Goal: Task Accomplishment & Management: Complete application form

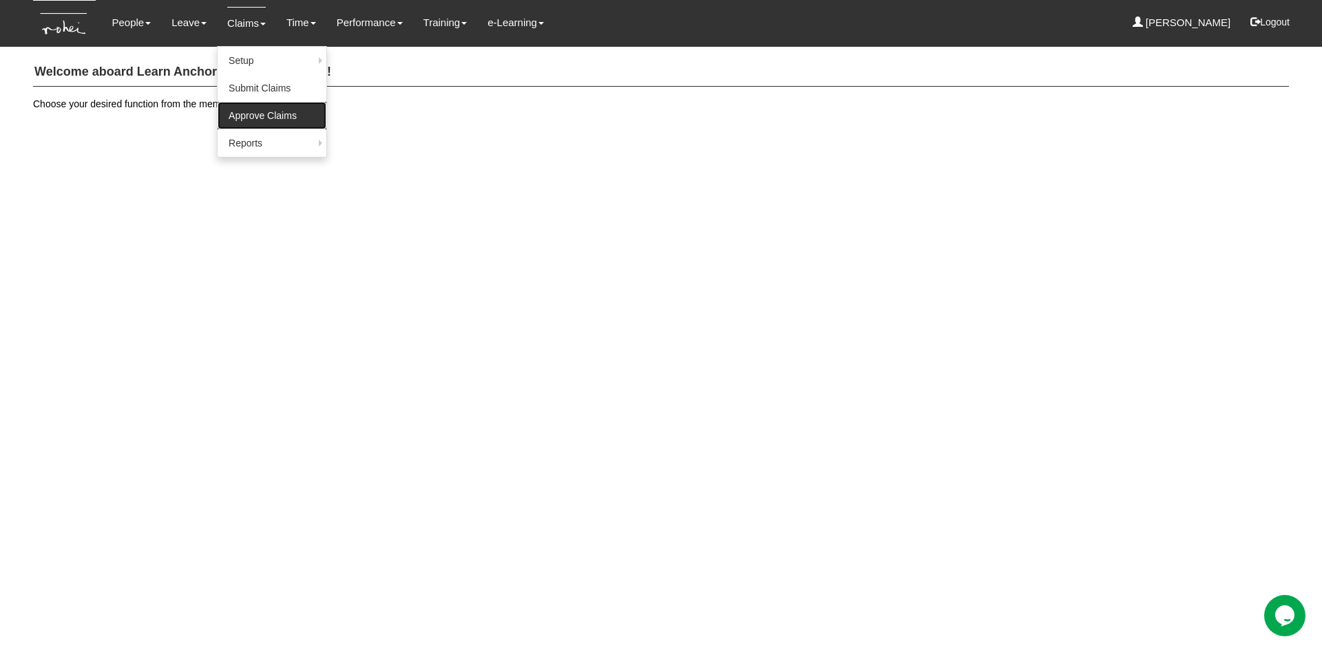
click at [258, 114] on link "Approve Claims" at bounding box center [272, 116] width 109 height 28
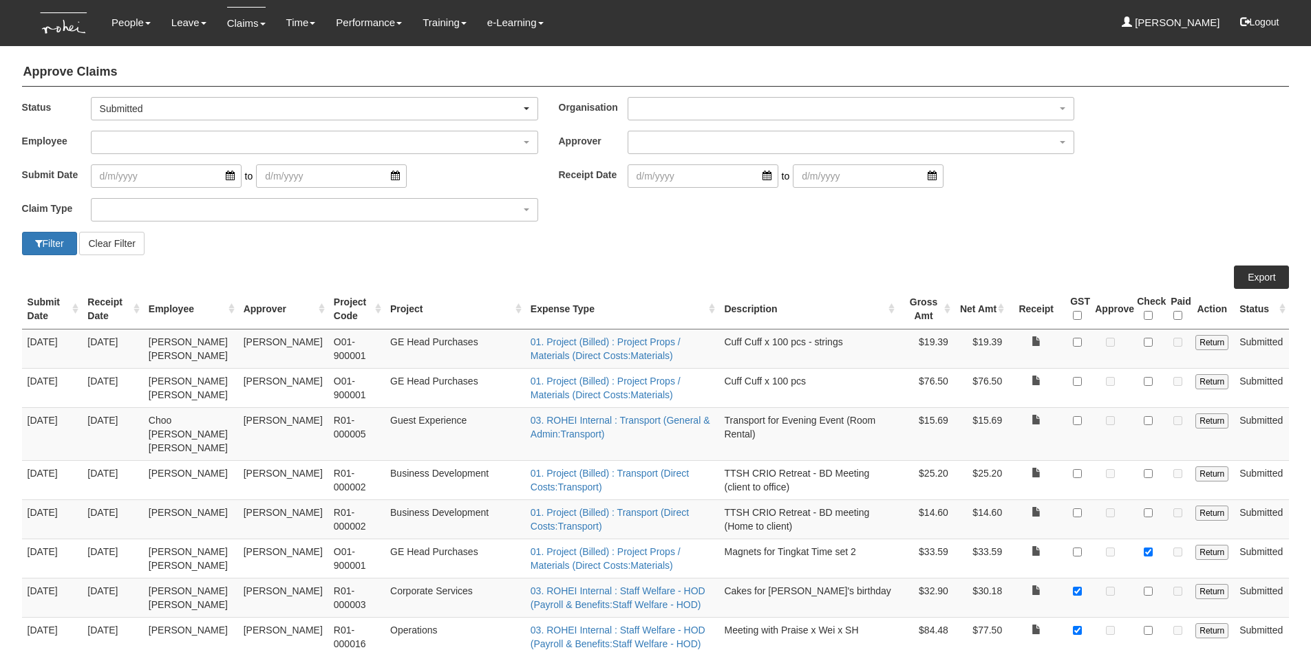
select select "50"
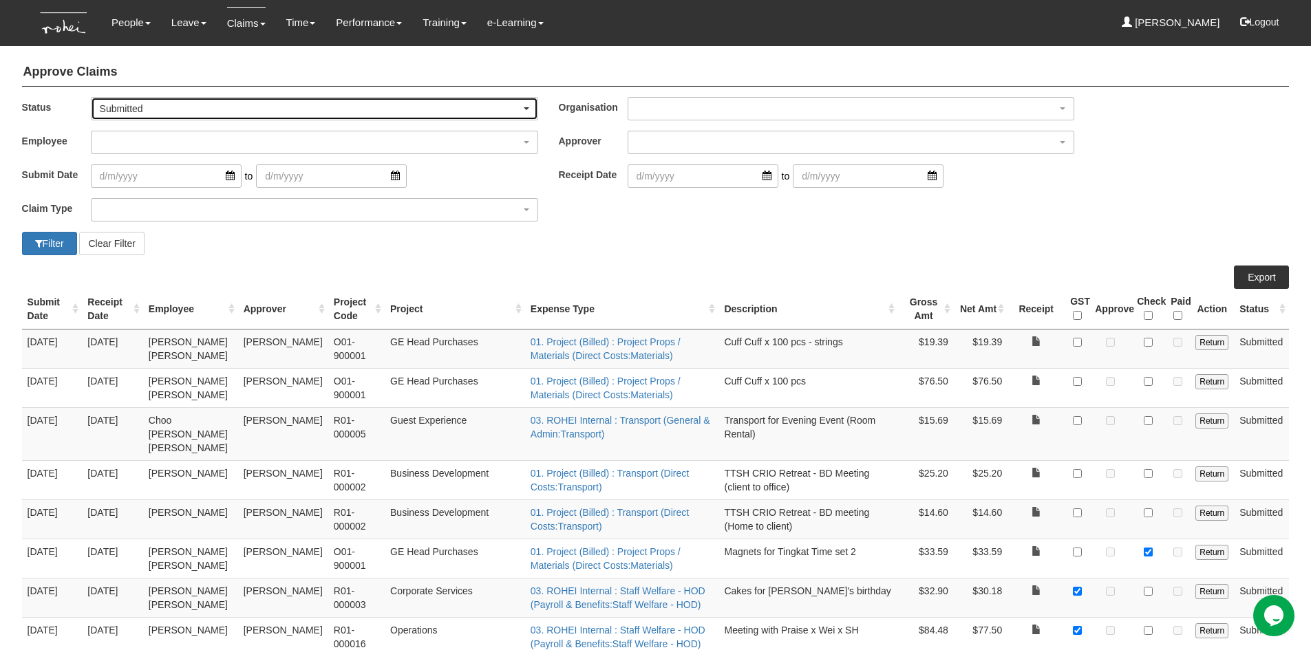
click at [520, 107] on div "Submitted" at bounding box center [310, 109] width 421 height 14
click at [134, 134] on span "-- All --" at bounding box center [119, 132] width 28 height 14
select select "All"
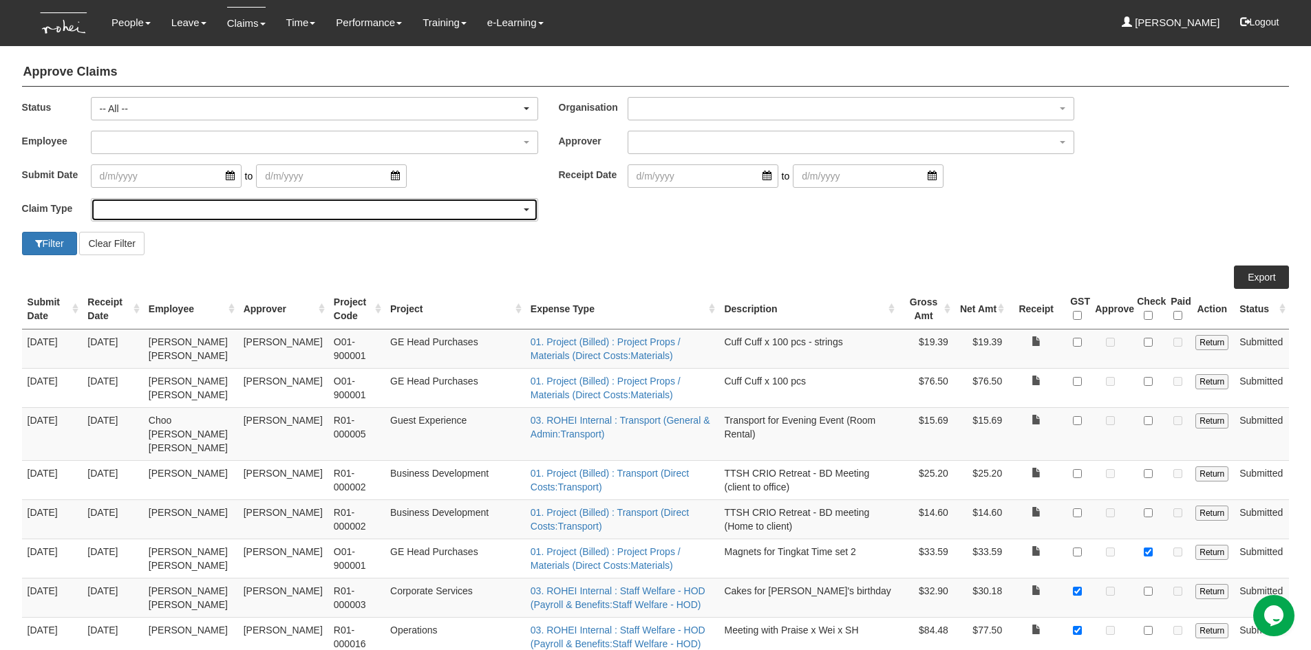
click at [131, 215] on div "button" at bounding box center [315, 210] width 446 height 22
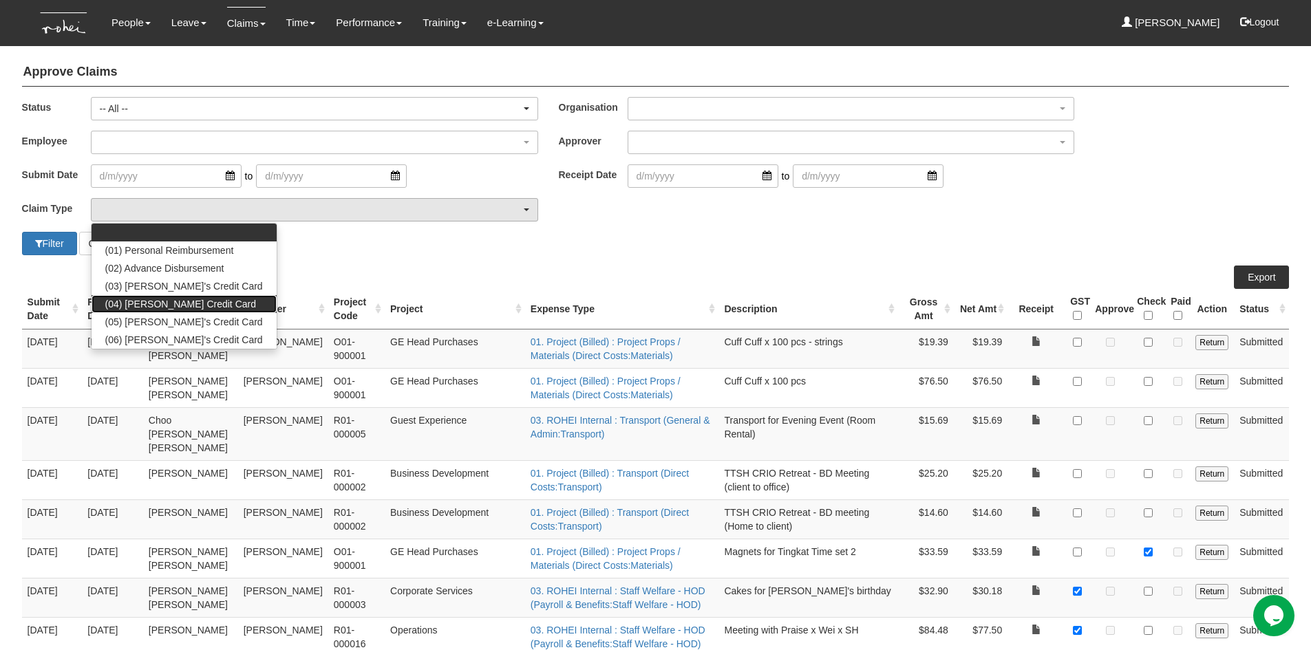
click at [145, 304] on span "(04) [PERSON_NAME] Credit Card" at bounding box center [180, 304] width 151 height 14
select select "16"
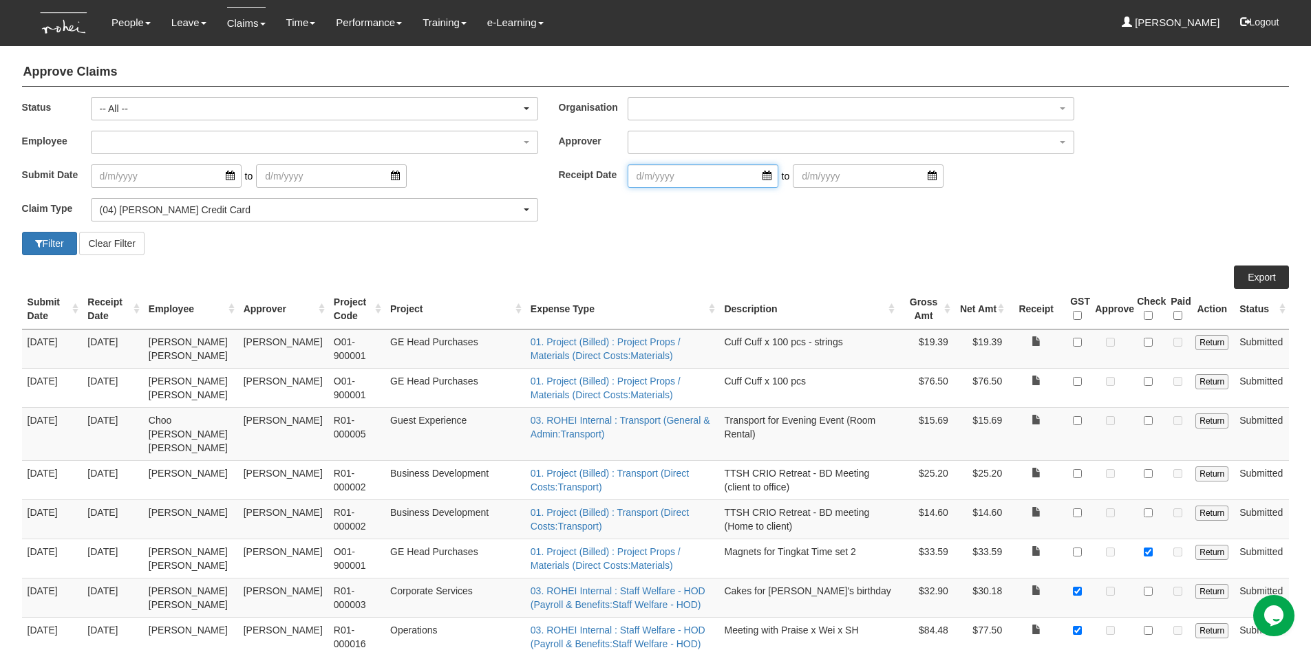
click at [755, 178] on input "search" at bounding box center [703, 176] width 151 height 23
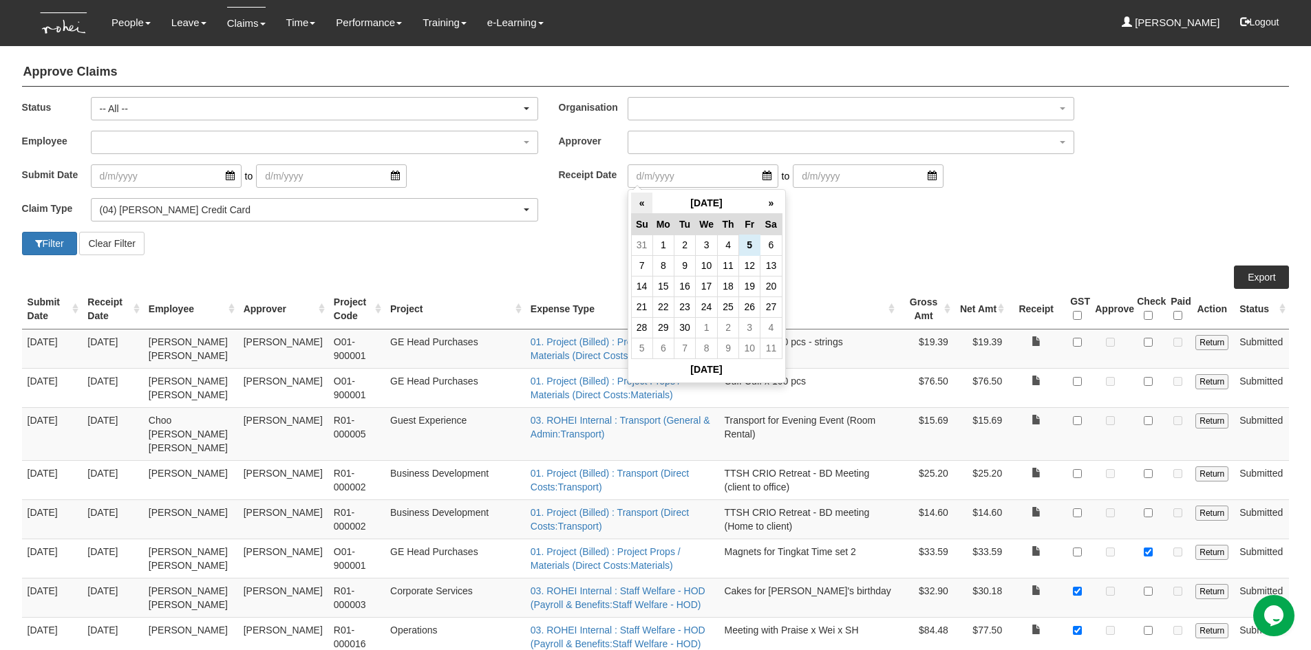
click at [646, 204] on th "«" at bounding box center [641, 203] width 21 height 21
click at [703, 321] on td "30" at bounding box center [707, 327] width 22 height 21
type input "[DATE]"
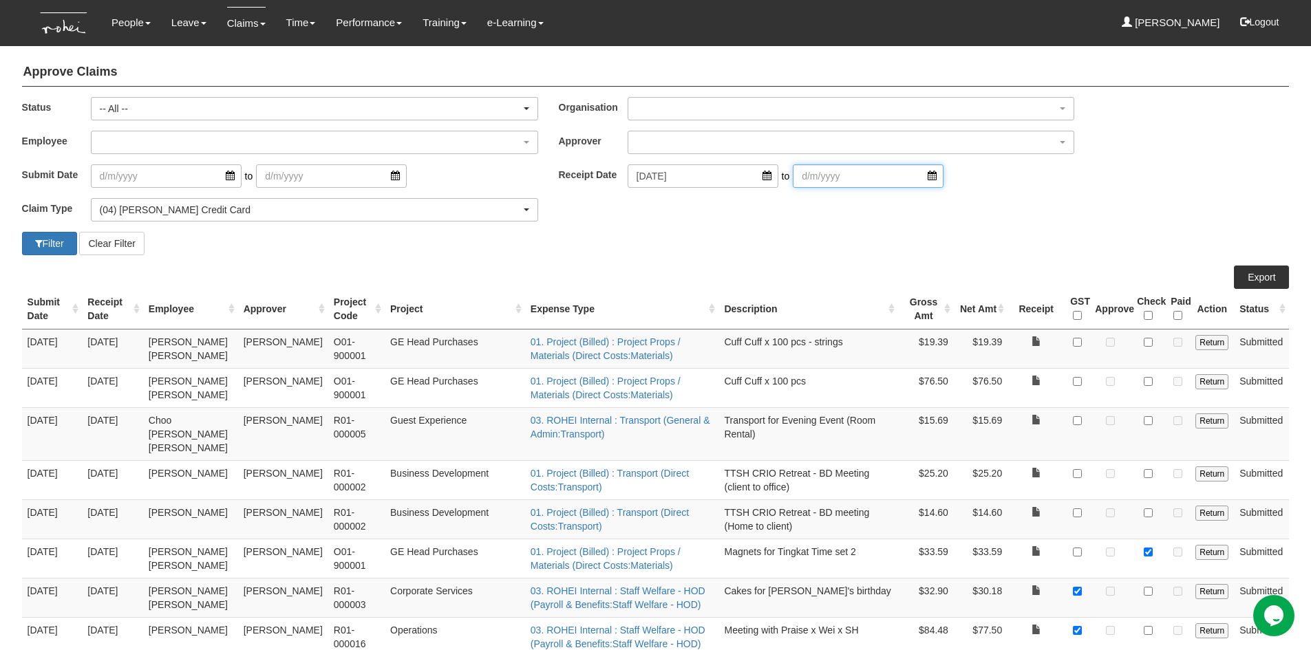
click at [911, 177] on input "search" at bounding box center [868, 176] width 151 height 23
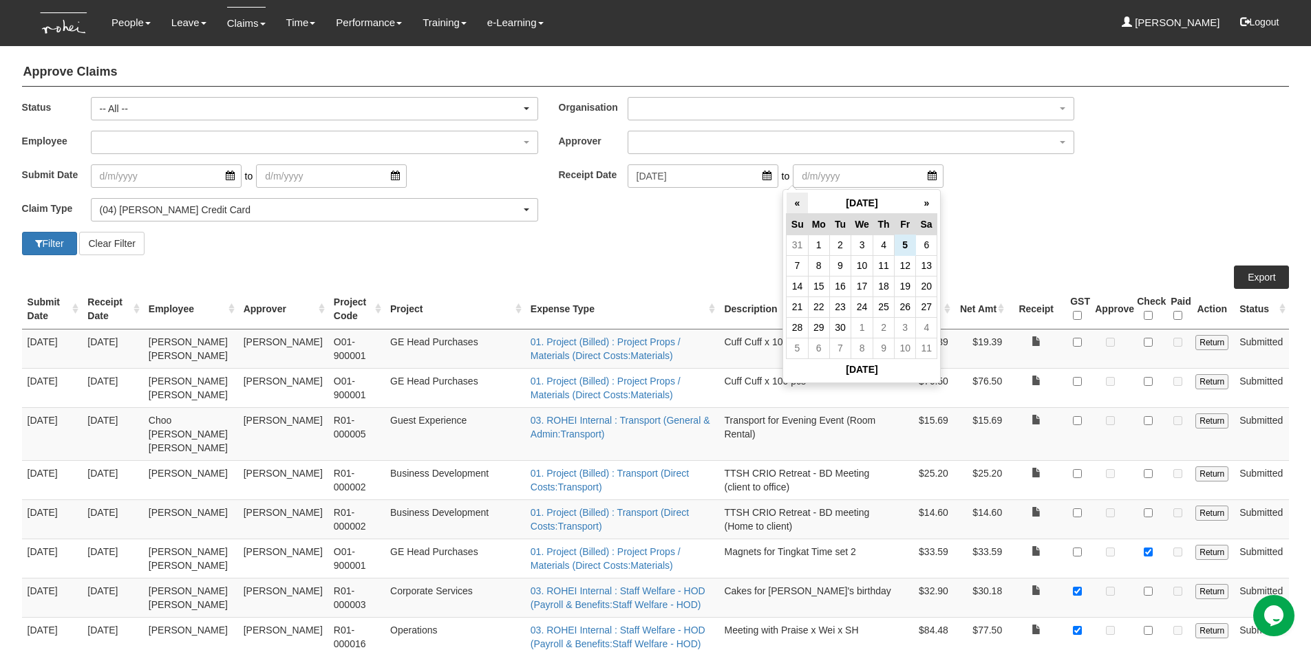
click at [801, 204] on th "«" at bounding box center [797, 203] width 21 height 21
click at [803, 346] on td "31" at bounding box center [797, 348] width 21 height 21
type input "[DATE]"
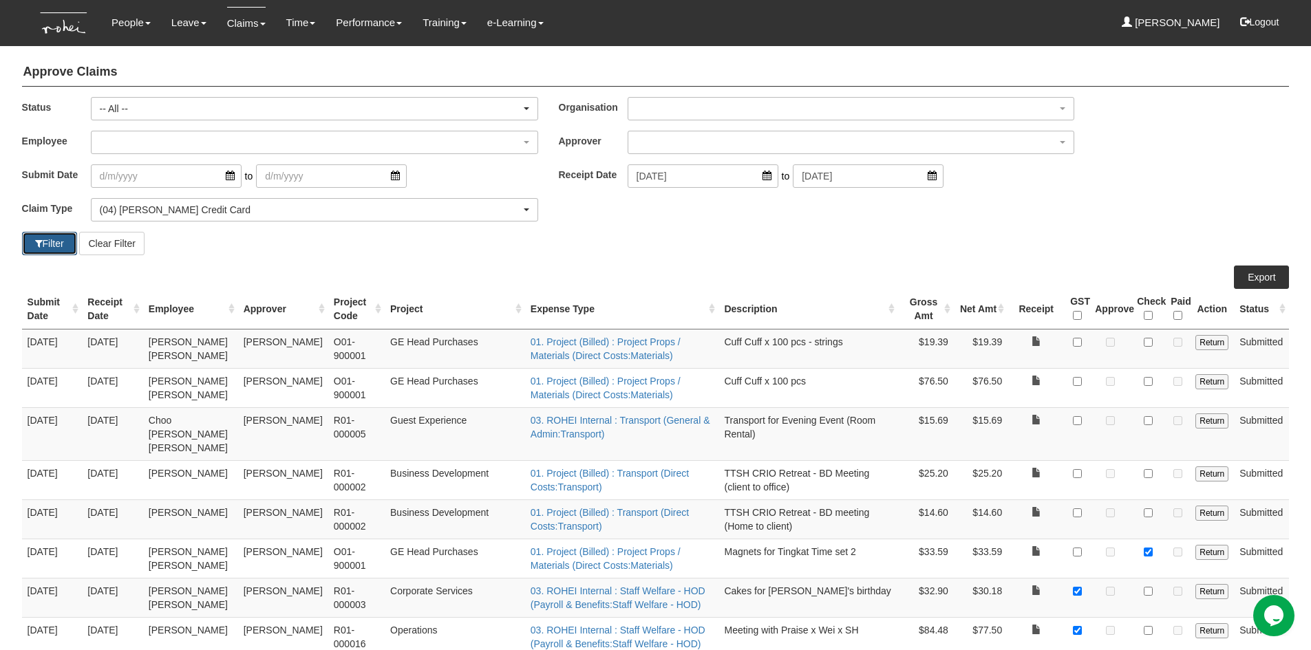
click at [58, 248] on button "Filter" at bounding box center [49, 243] width 55 height 23
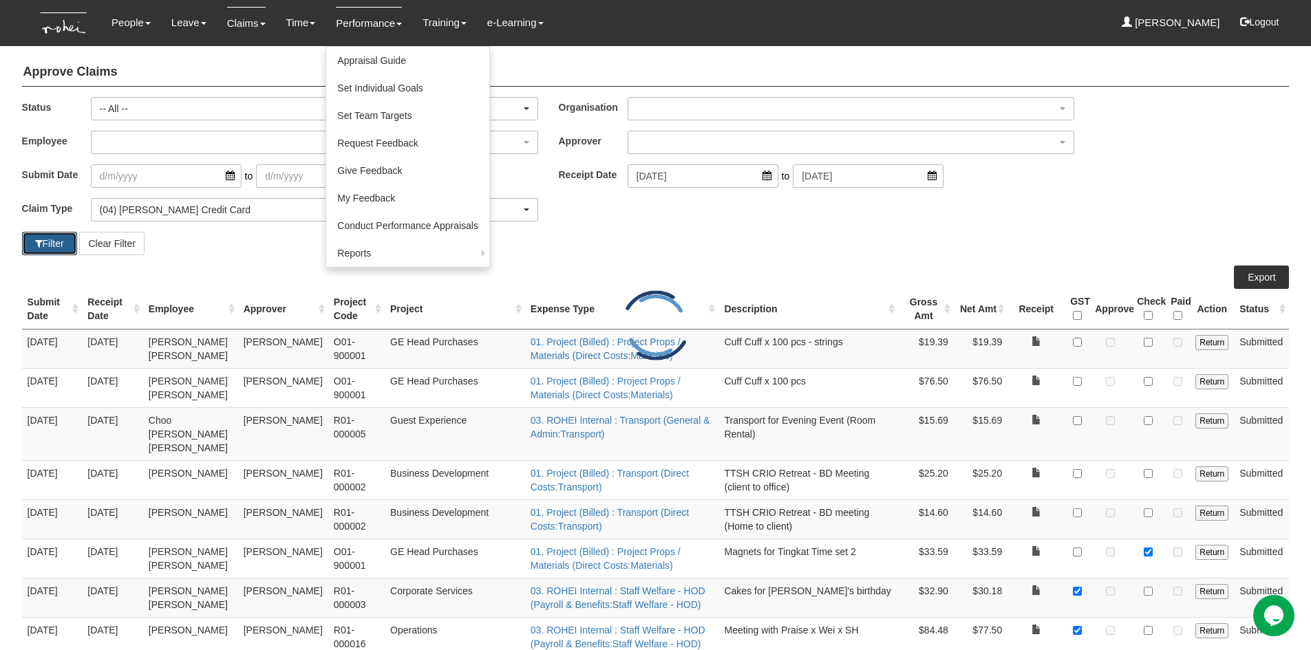
select select "50"
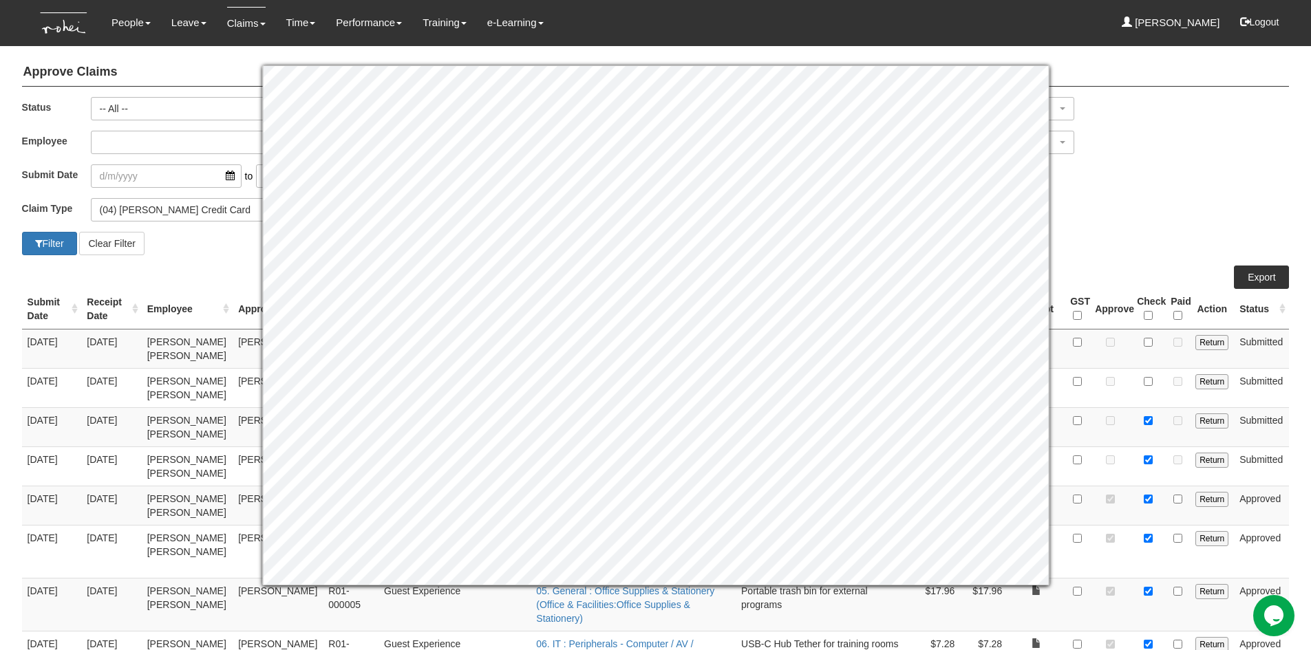
click at [1150, 252] on div "Filter Clear Filter" at bounding box center [656, 243] width 1289 height 23
click at [1169, 230] on div "Claim Type (01) Personal Reimbursement (02) Advance Disbursement (03) [PERSON_N…" at bounding box center [656, 215] width 1289 height 34
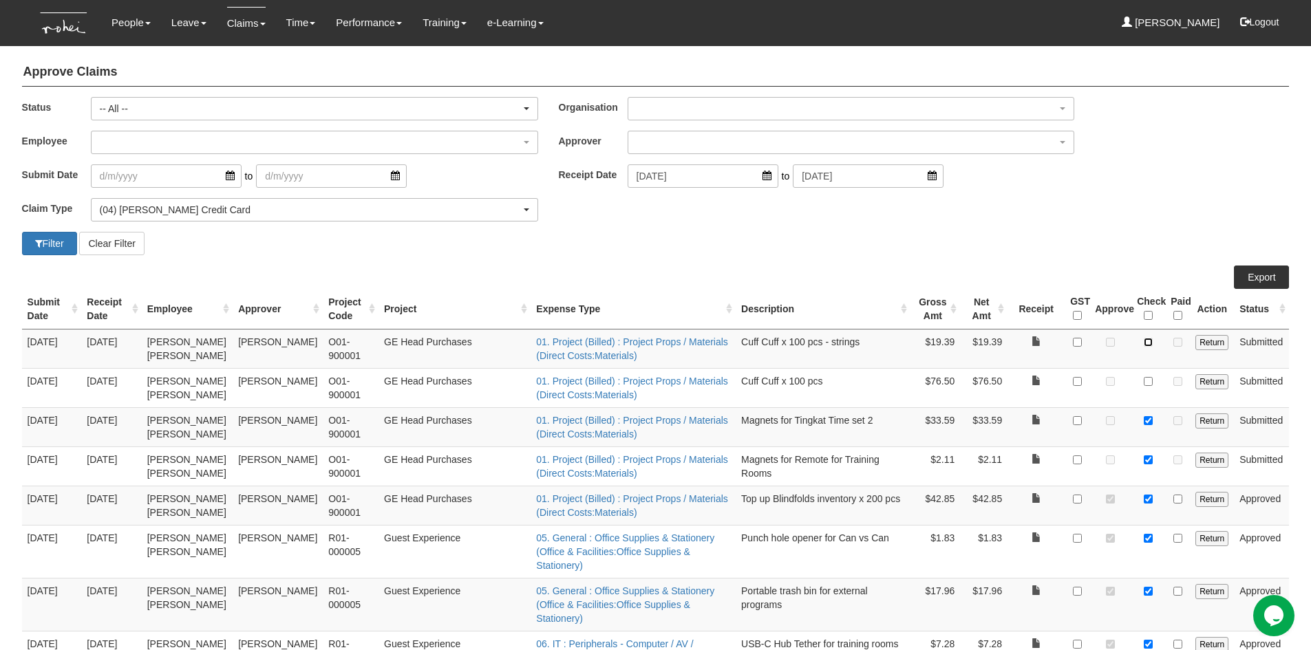
click at [1151, 343] on input "checkbox" at bounding box center [1148, 342] width 9 height 9
checkbox input "true"
click at [1149, 380] on input "checkbox" at bounding box center [1148, 381] width 9 height 9
checkbox input "true"
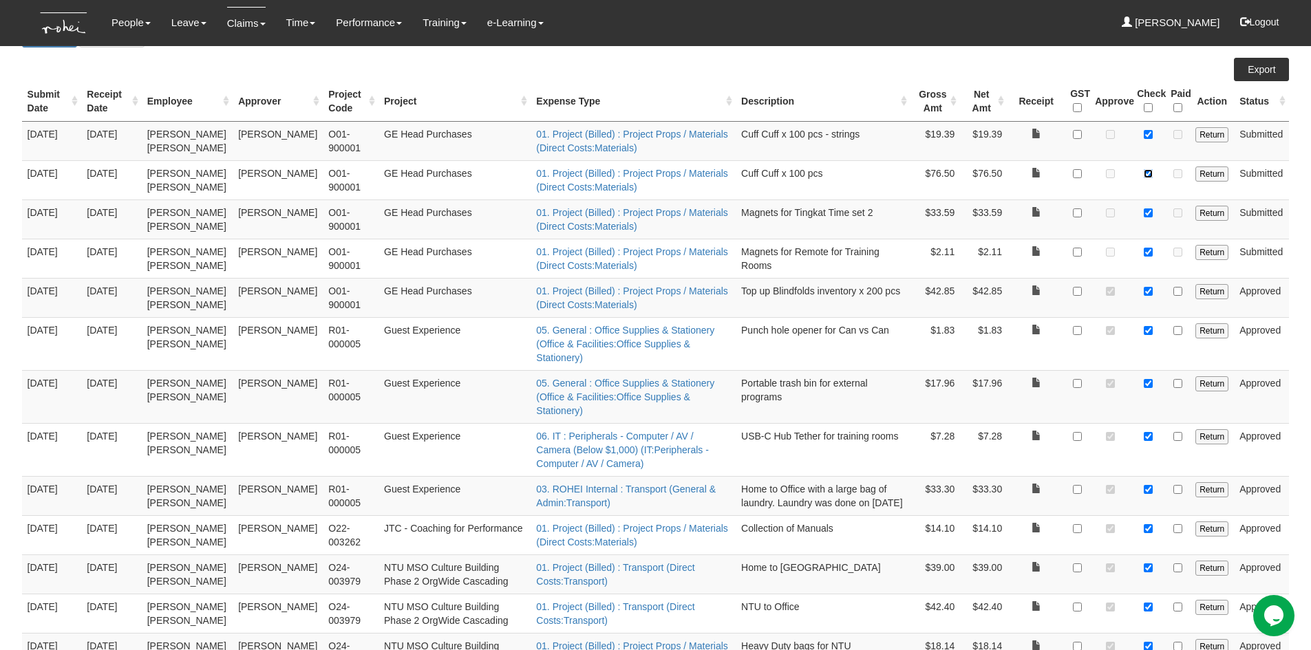
scroll to position [206, 0]
click at [1259, 78] on link "Export" at bounding box center [1261, 70] width 55 height 23
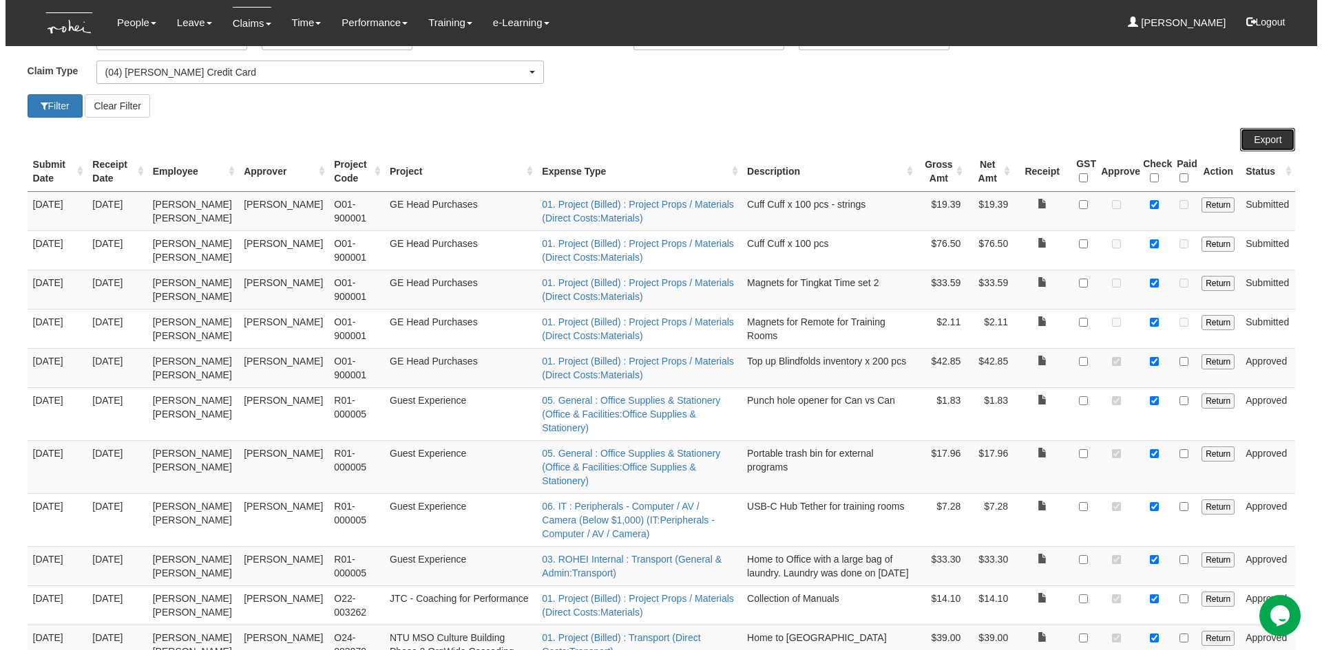
scroll to position [0, 0]
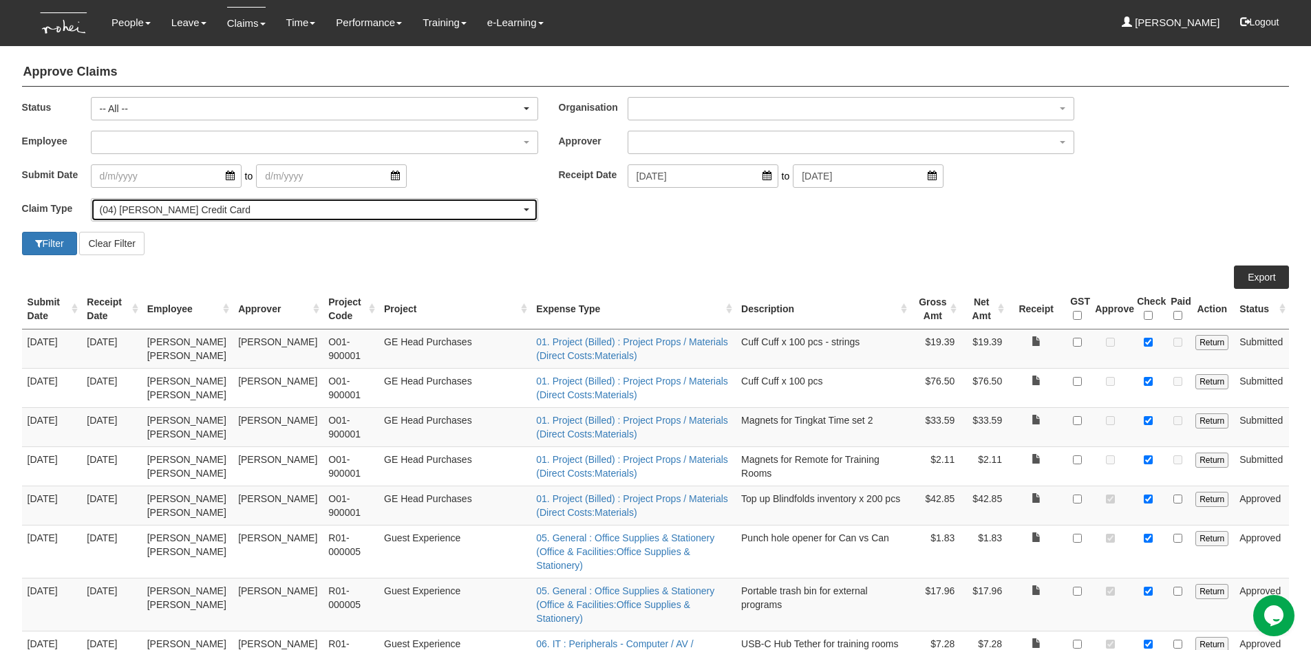
click at [425, 211] on div "(04) [PERSON_NAME] Credit Card" at bounding box center [310, 210] width 421 height 14
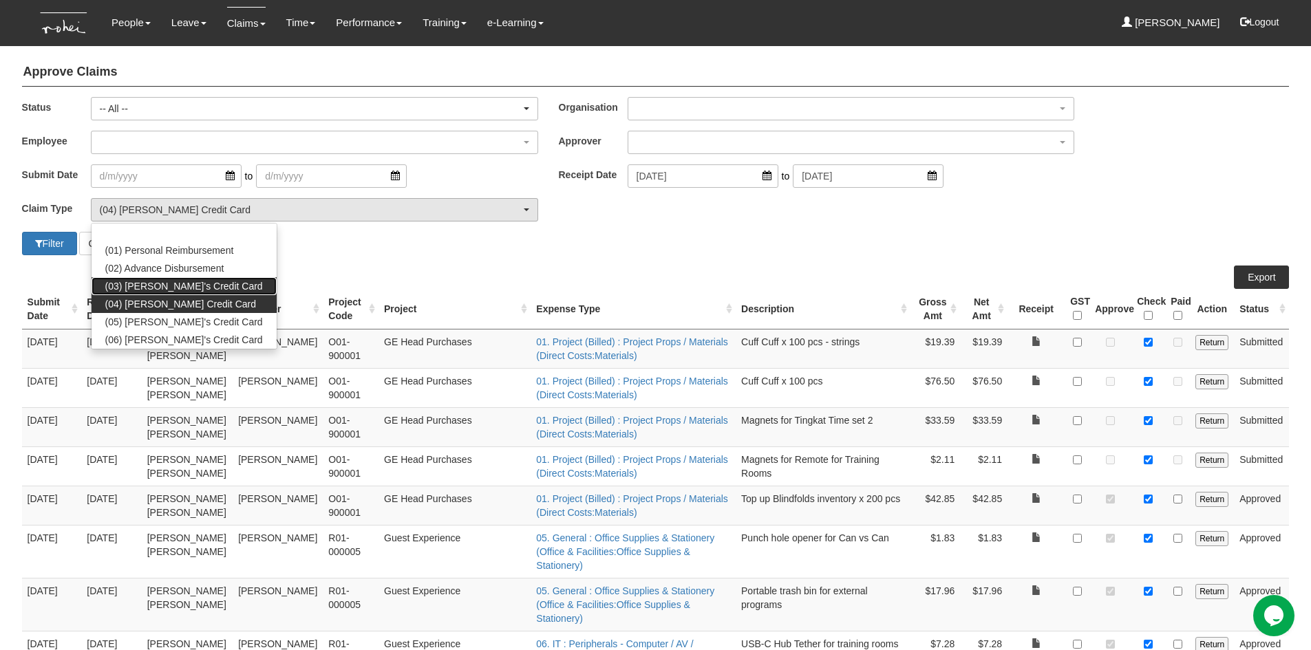
click at [191, 284] on span "(03) [PERSON_NAME]'s Credit Card" at bounding box center [184, 286] width 158 height 14
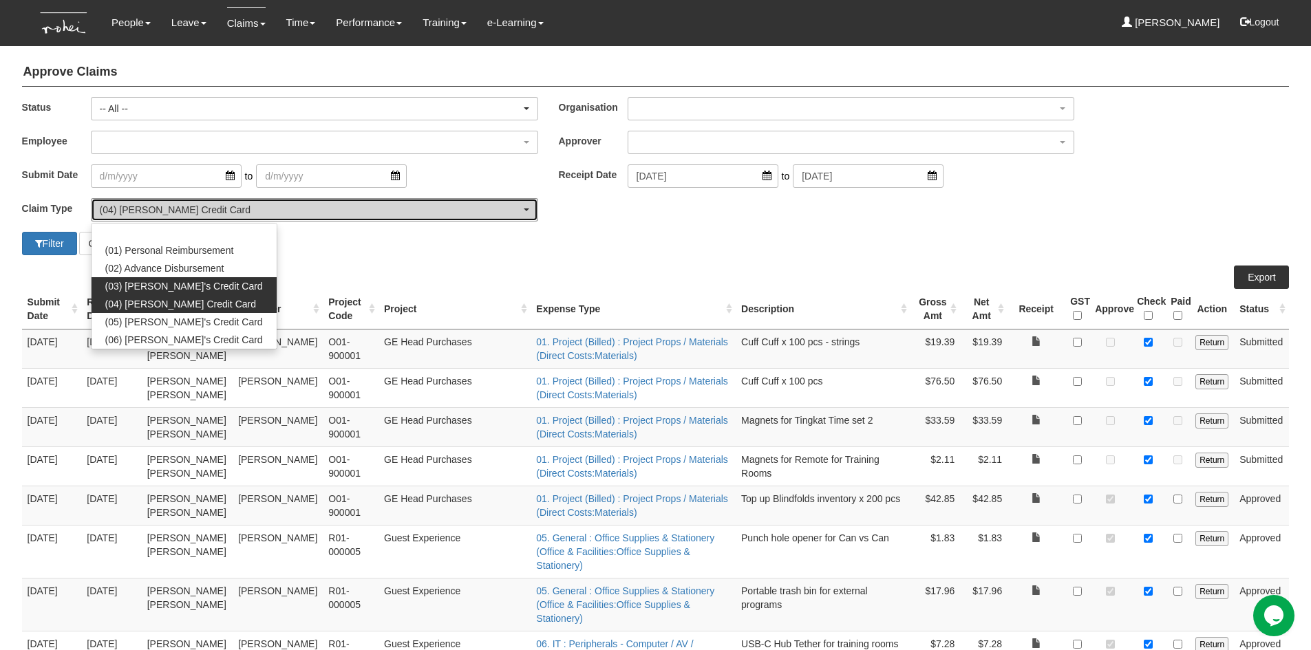
select select "15"
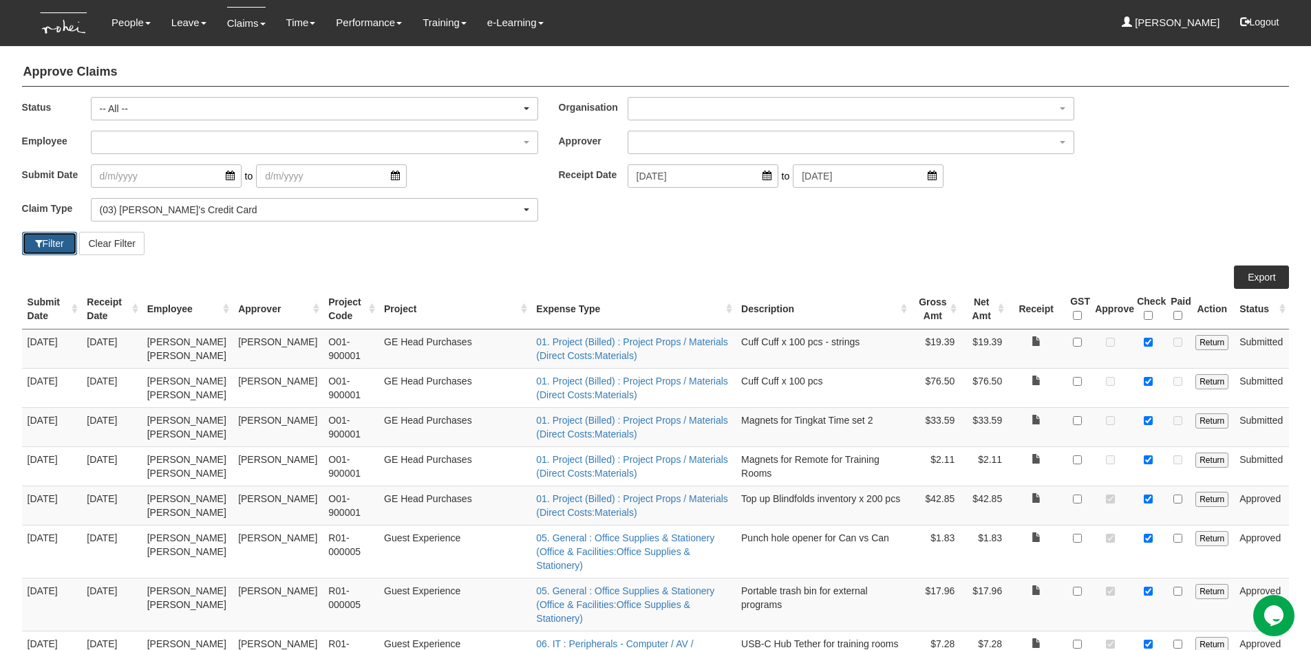
click at [35, 240] on span "button" at bounding box center [39, 244] width 8 height 10
select select "50"
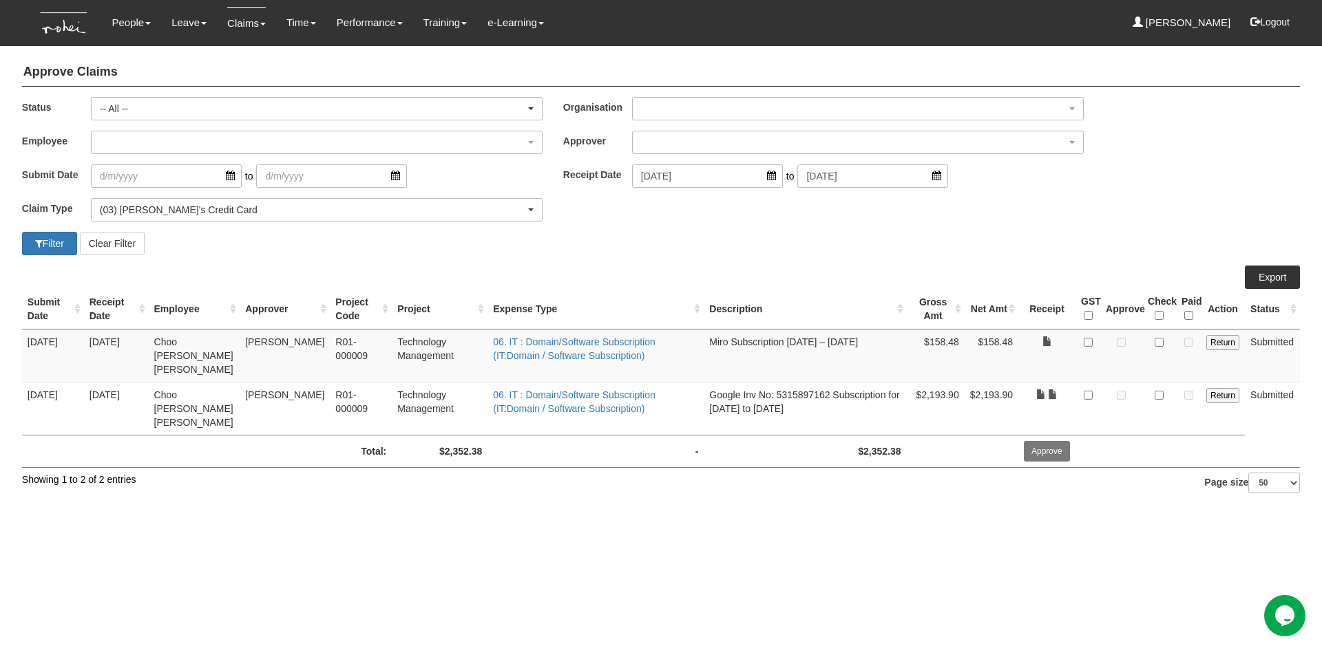
click at [735, 243] on div "Filter Clear Filter" at bounding box center [661, 243] width 1298 height 23
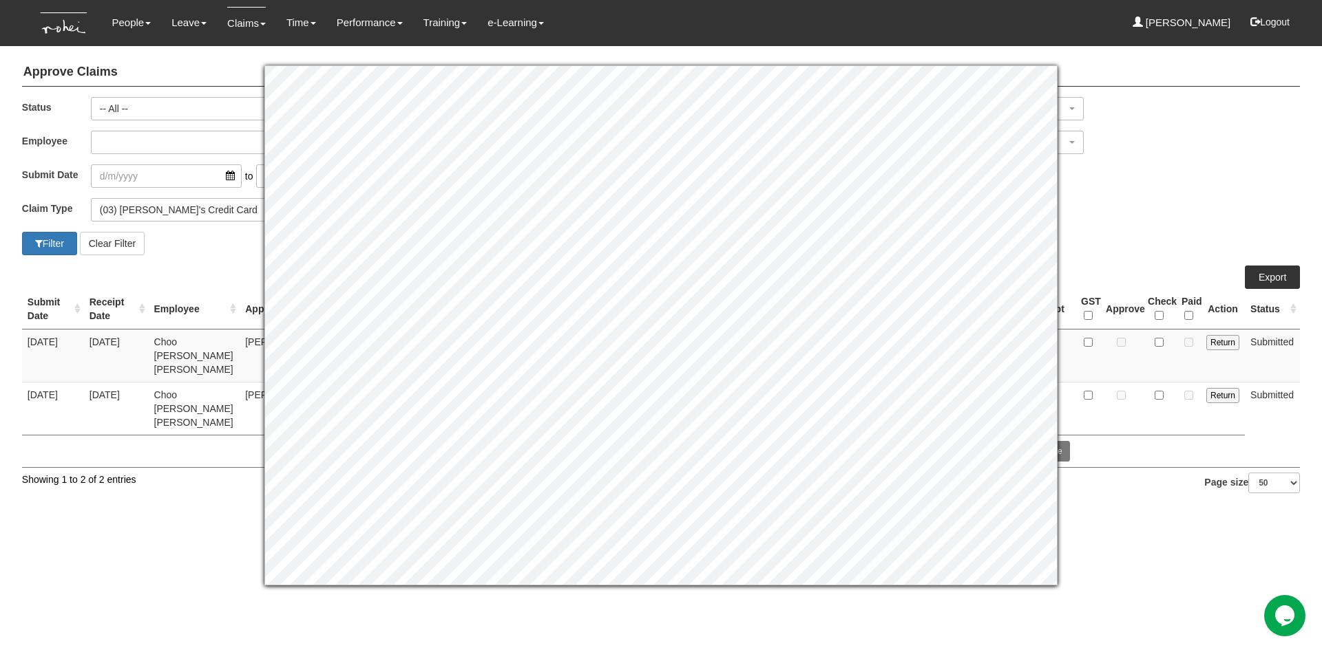
click at [1160, 202] on div "Claim Type (01) Personal Reimbursement (02) Advance Disbursement (03) [PERSON_N…" at bounding box center [661, 215] width 1298 height 34
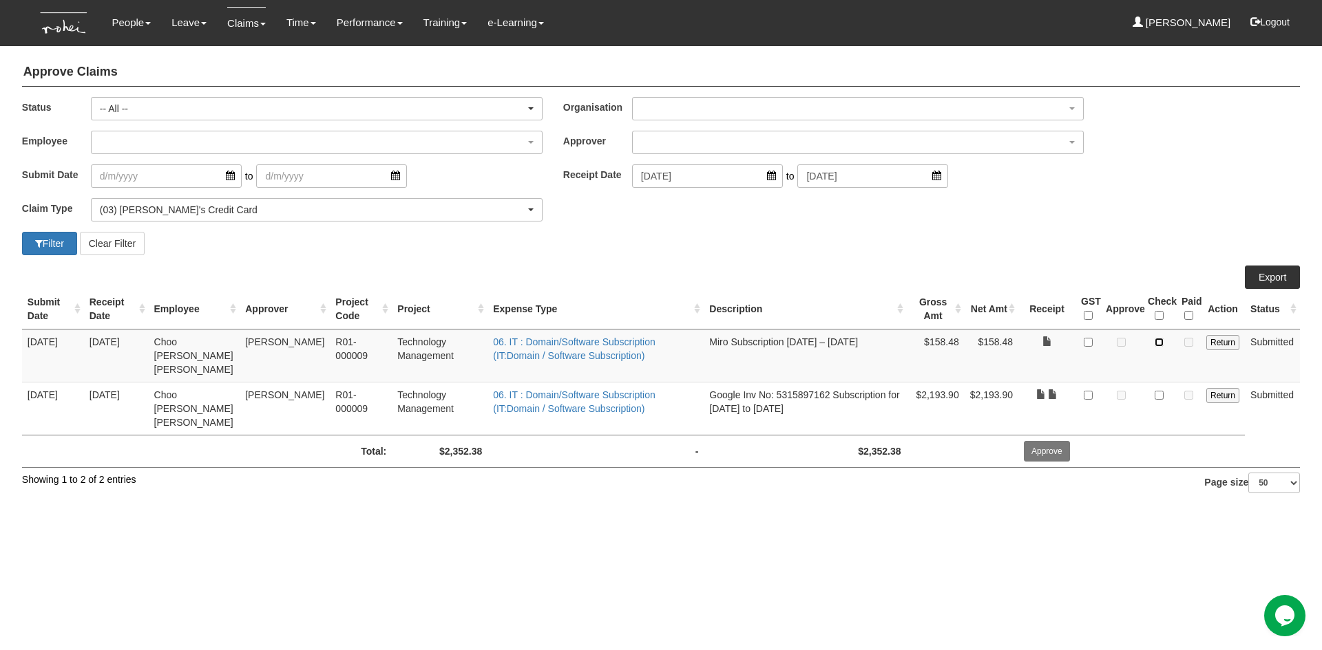
click at [1155, 341] on input "checkbox" at bounding box center [1158, 342] width 9 height 9
checkbox input "true"
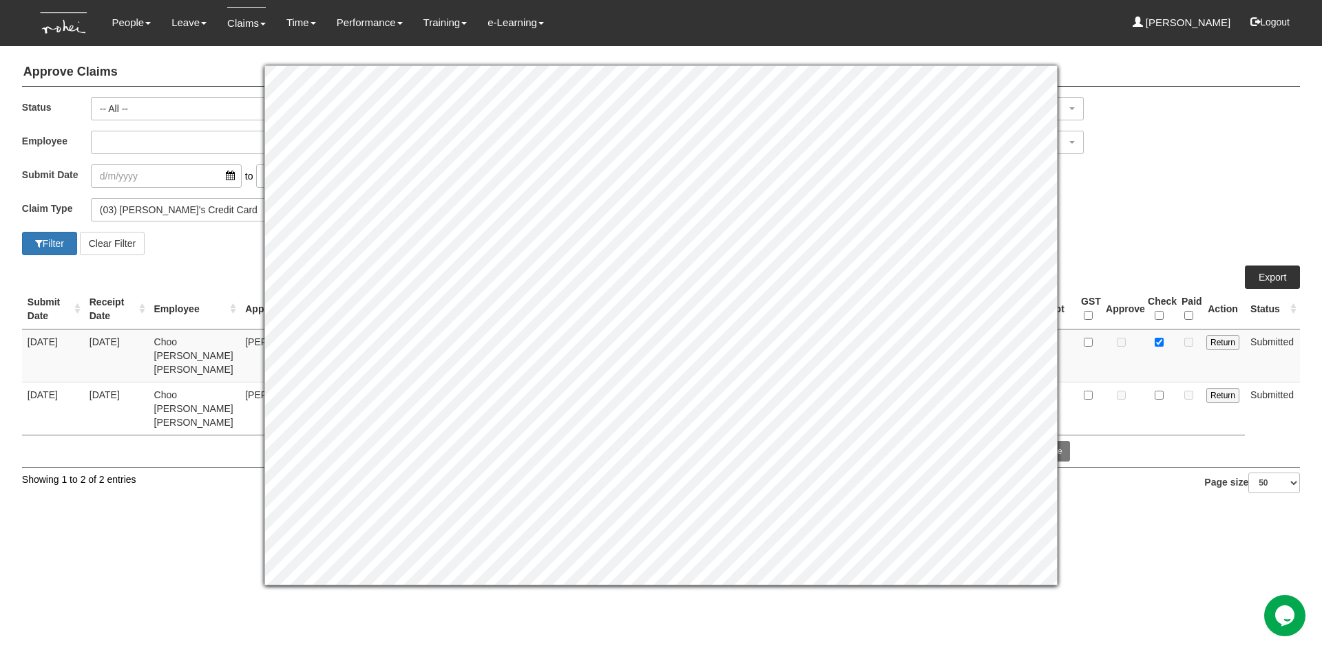
click at [1124, 224] on div "Claim Type (01) Personal Reimbursement (02) Advance Disbursement (03) [PERSON_N…" at bounding box center [661, 215] width 1298 height 34
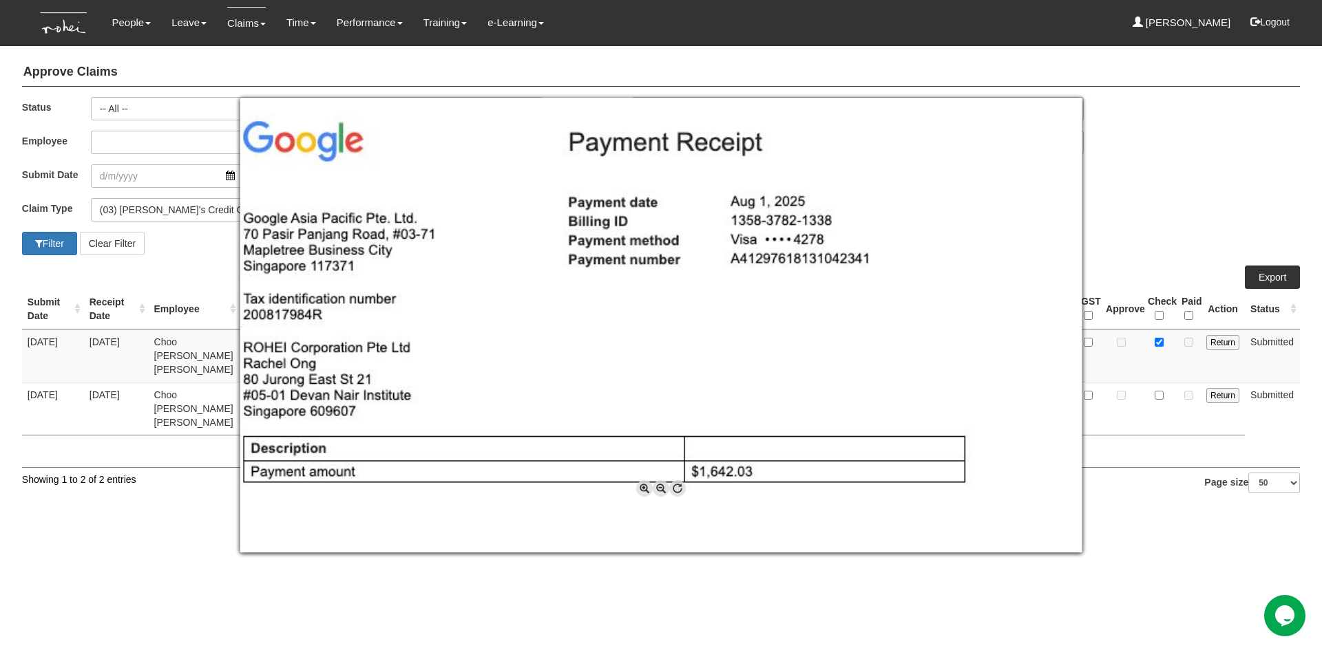
click at [1163, 189] on div at bounding box center [661, 325] width 1322 height 650
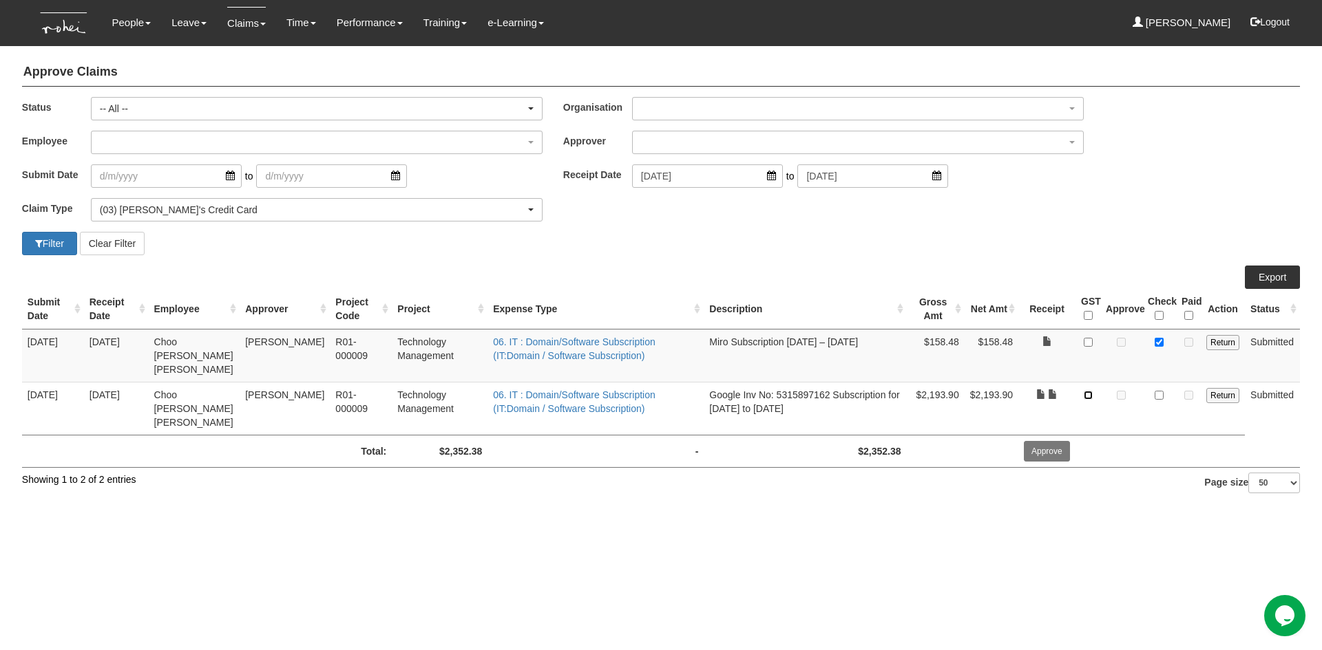
click at [1091, 391] on input "checkbox" at bounding box center [1087, 395] width 9 height 9
checkbox input "true"
click at [1157, 391] on input "checkbox" at bounding box center [1158, 395] width 9 height 9
checkbox input "true"
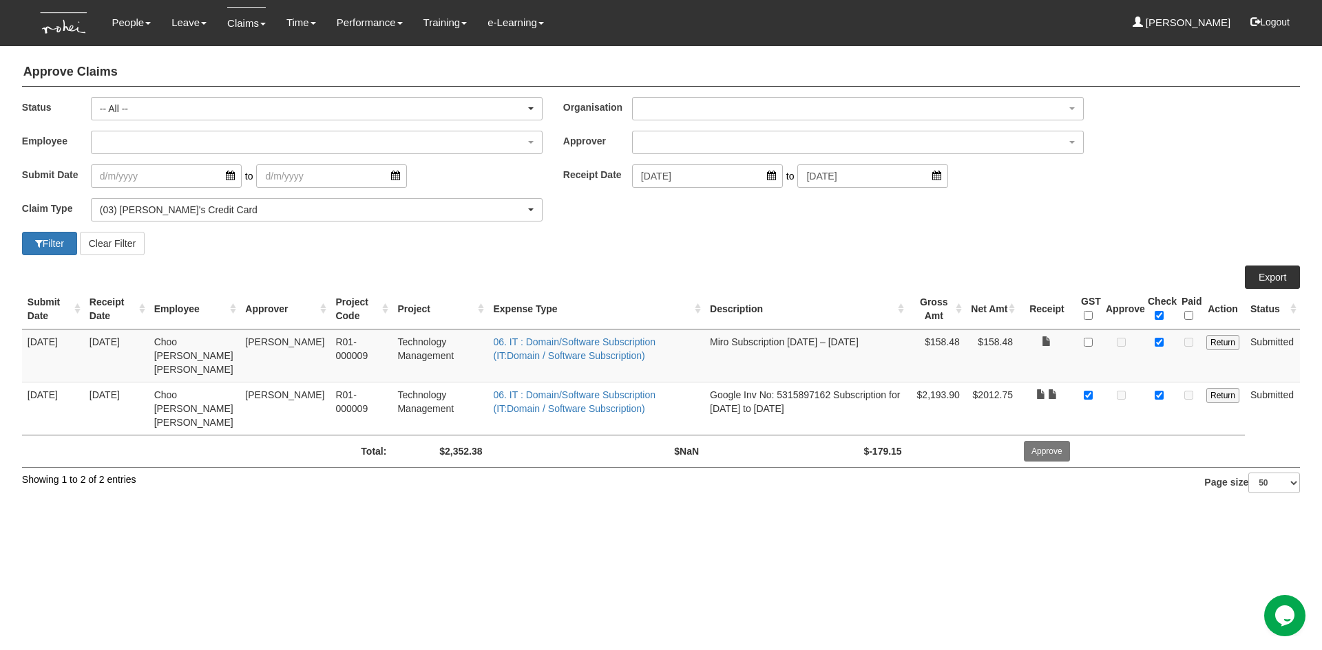
click at [1091, 195] on div "Submit Date to Receipt Date [DATE] to [DATE]" at bounding box center [661, 182] width 1298 height 34
click at [1273, 280] on link "Export" at bounding box center [1271, 277] width 55 height 23
click at [708, 511] on html "Toggle navigation People Personal Information Staff Directory Leave Apply for L…" at bounding box center [661, 255] width 1322 height 511
click at [270, 259] on div "Approve Claims Status -- All -- Submitted Approved Verified Returned Paid -- Al…" at bounding box center [661, 274] width 1282 height 445
click at [188, 55] on link "Apply for Leave" at bounding box center [219, 61] width 114 height 28
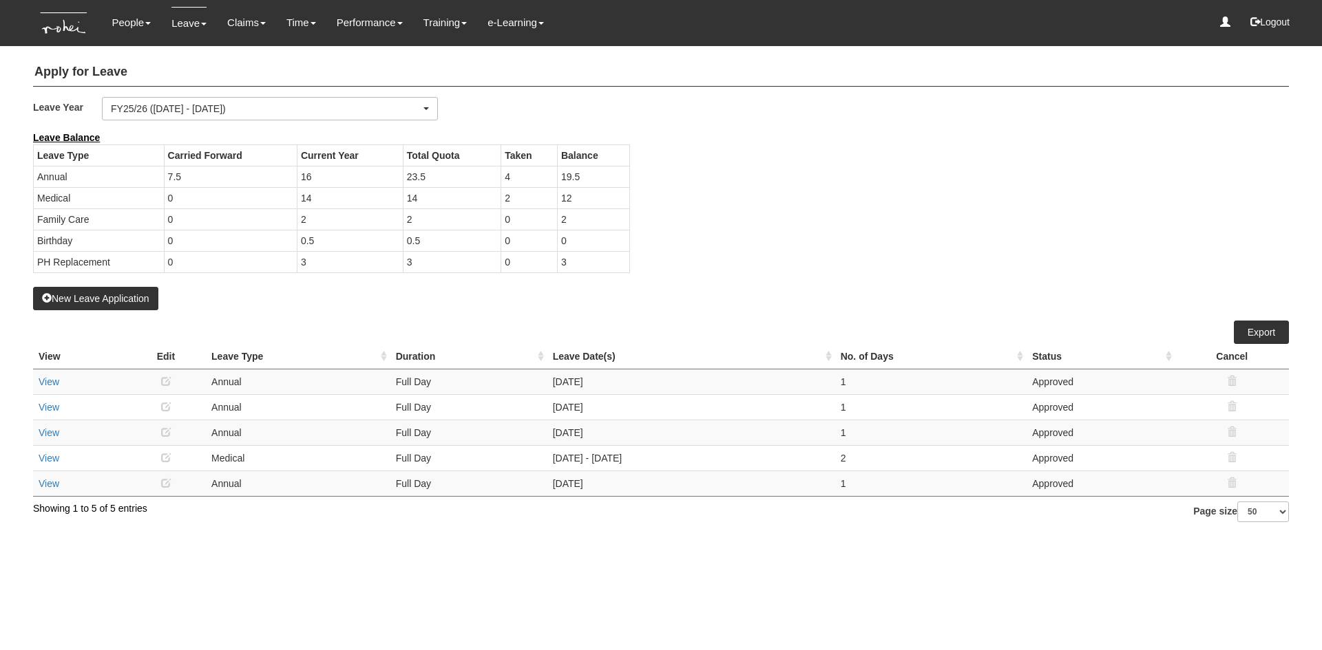
select select "50"
click at [763, 247] on div "Leave Balance Leave Type Carried Forward Current Year Total Quota Taken Balance…" at bounding box center [650, 209] width 1255 height 156
click at [762, 195] on div "Leave Balance Leave Type Carried Forward Current Year Total Quota Taken Balance…" at bounding box center [650, 209] width 1255 height 156
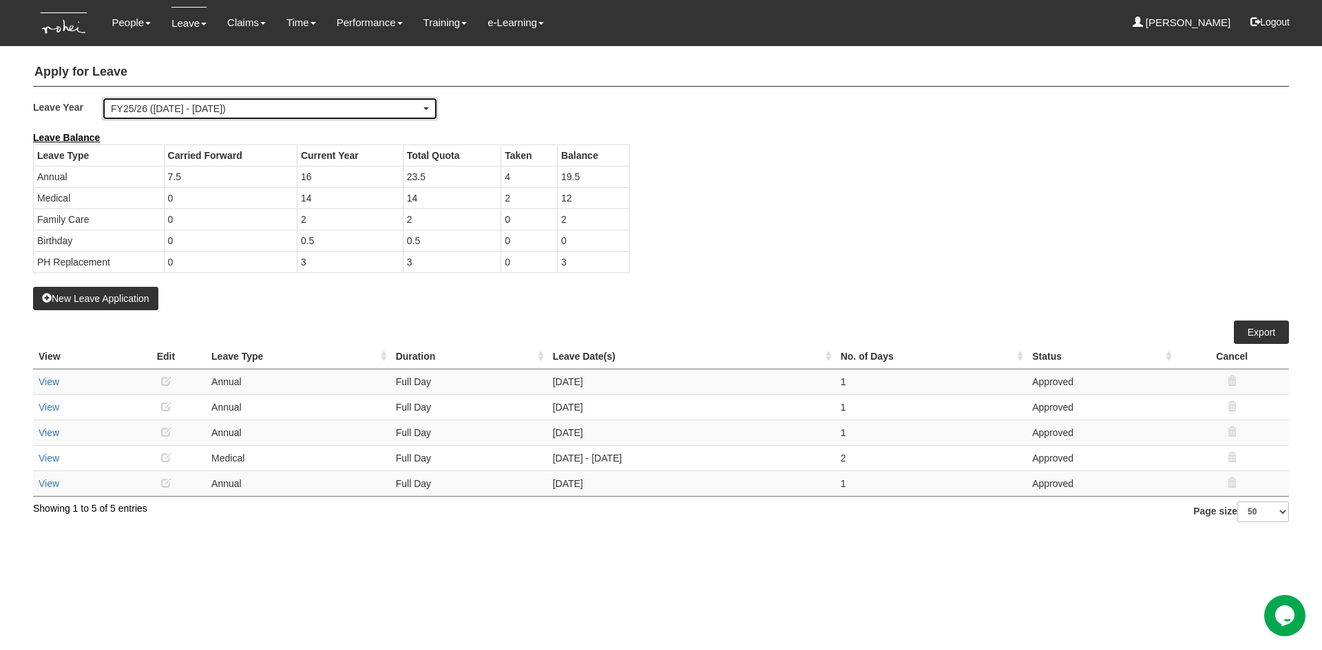
click at [423, 106] on div "FY25/26 (1/4/2025 - 31/3/2026)" at bounding box center [270, 109] width 318 height 14
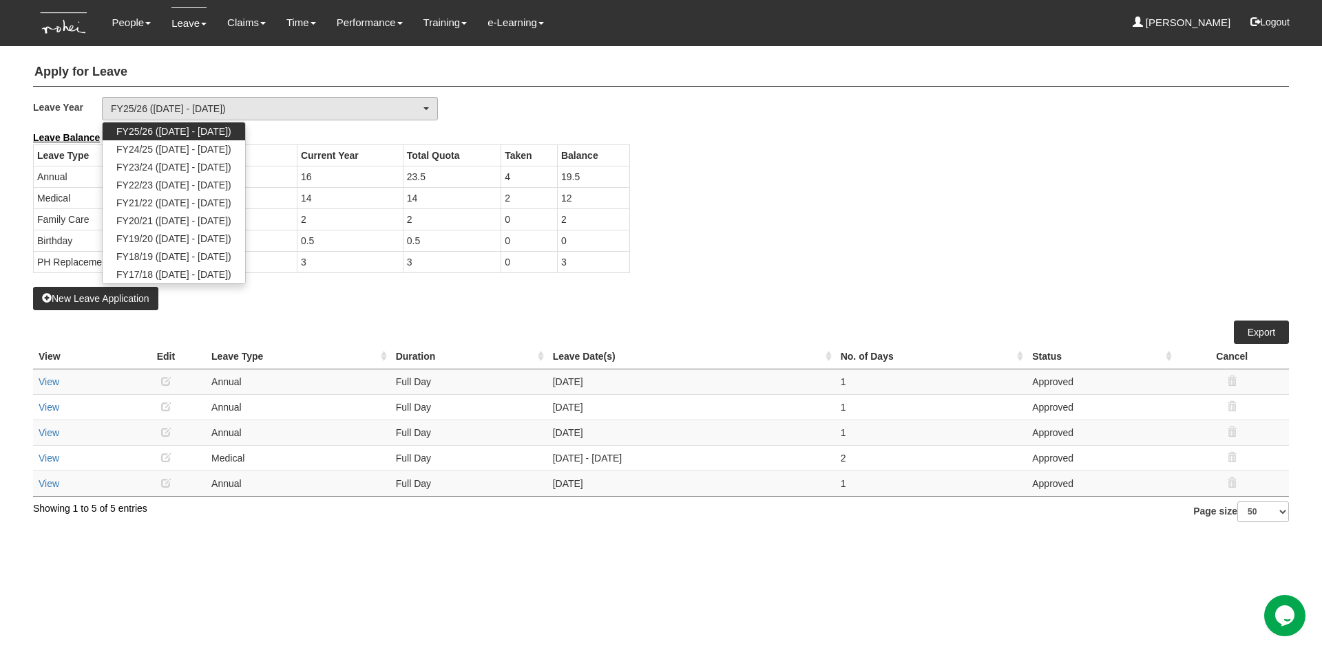
click at [524, 107] on div "Leave Year FY25/26 (1/4/2025 - 31/3/2026) FY24/25 (1/4/2024 - 31/3/2025) FY23/2…" at bounding box center [661, 114] width 1276 height 34
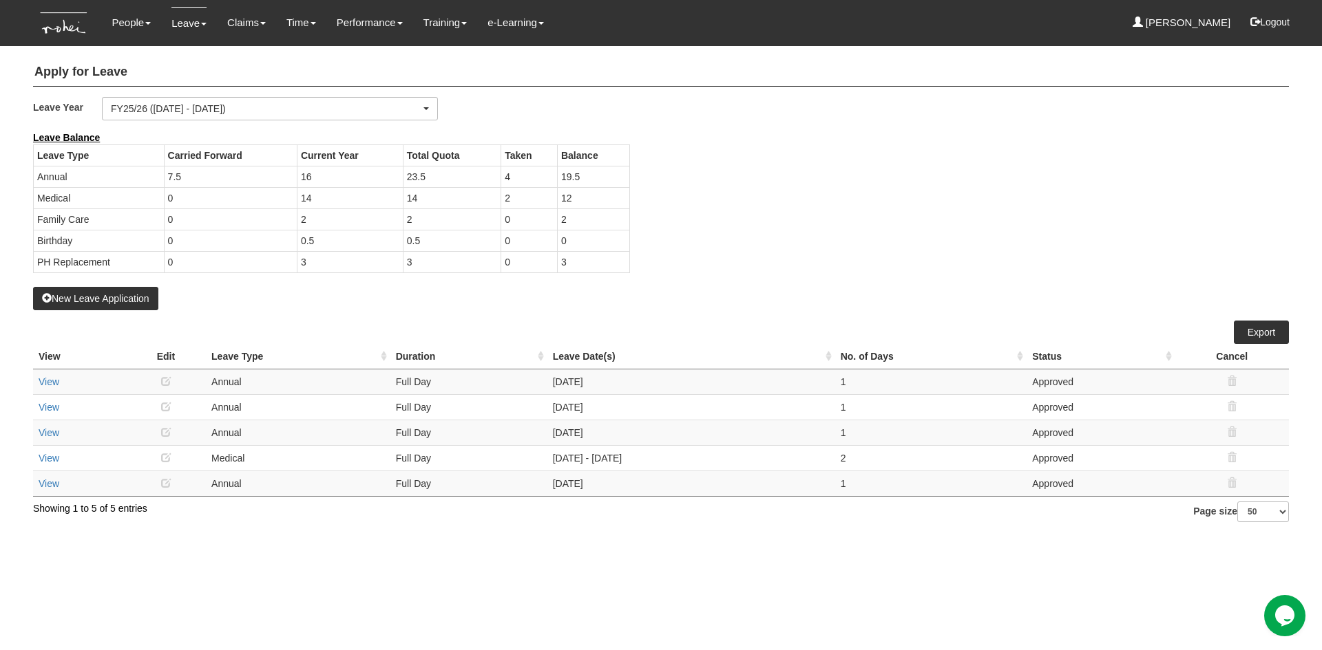
click at [480, 536] on html "Toggle navigation People Personal Information Staff Directory Leave Apply for L…" at bounding box center [661, 268] width 1322 height 536
click at [308, 301] on div "New Leave Application" at bounding box center [660, 221] width 1255 height 180
click at [231, 22] on link "Claims" at bounding box center [246, 23] width 39 height 32
click at [736, 218] on div "Leave Balance Leave Type Carried Forward Current Year Total Quota Taken Balance…" at bounding box center [650, 209] width 1255 height 156
